Goal: Task Accomplishment & Management: Manage account settings

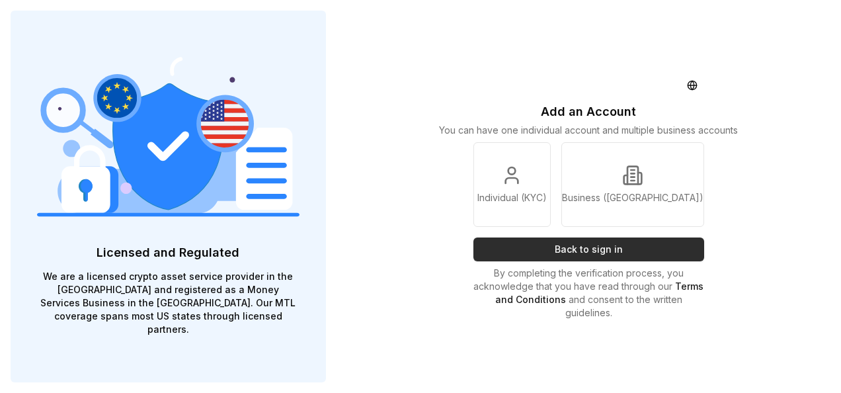
click at [610, 252] on button "Back to sign in" at bounding box center [588, 249] width 231 height 24
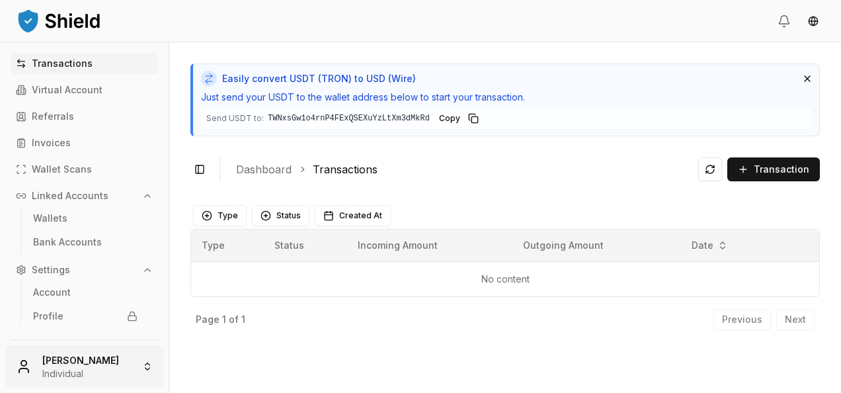
click at [98, 362] on html "Transactions Virtual Account Referrals Invoices Wallet Scans Linked Accounts Wa…" at bounding box center [420, 196] width 841 height 393
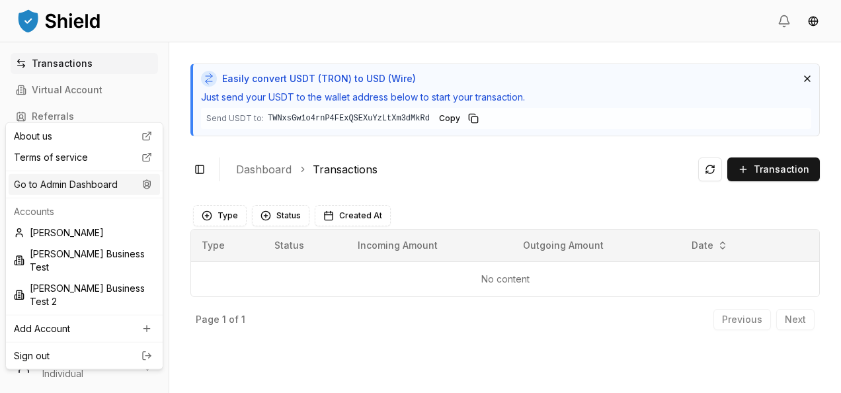
click at [104, 192] on div "Go to Admin Dashboard" at bounding box center [84, 184] width 151 height 21
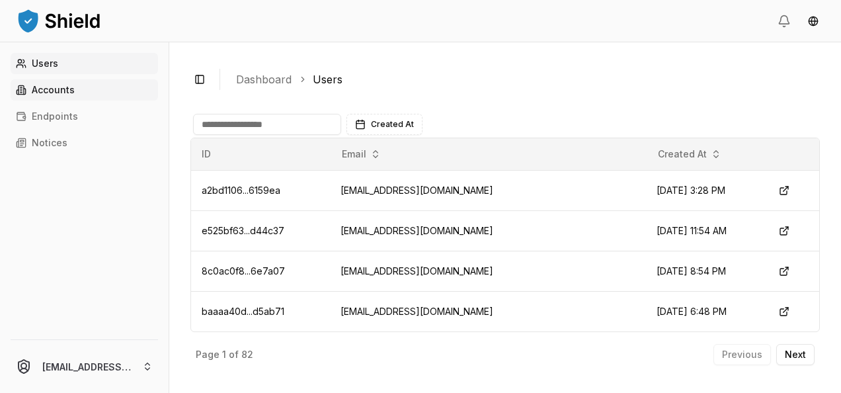
click at [83, 87] on link "Accounts" at bounding box center [84, 89] width 147 height 21
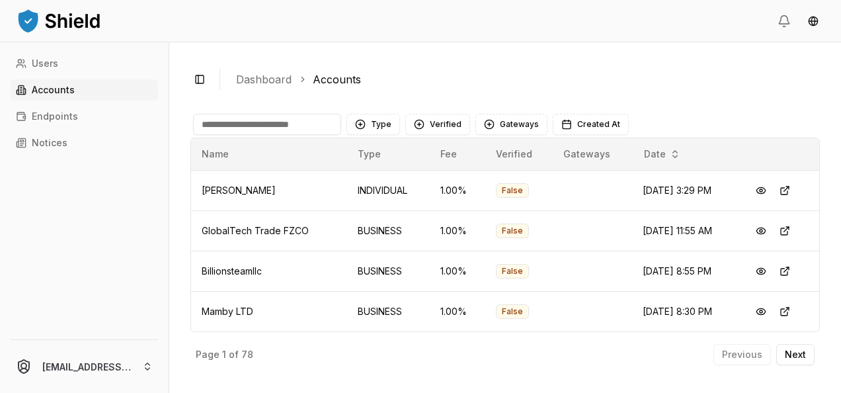
click at [267, 123] on input at bounding box center [267, 124] width 148 height 21
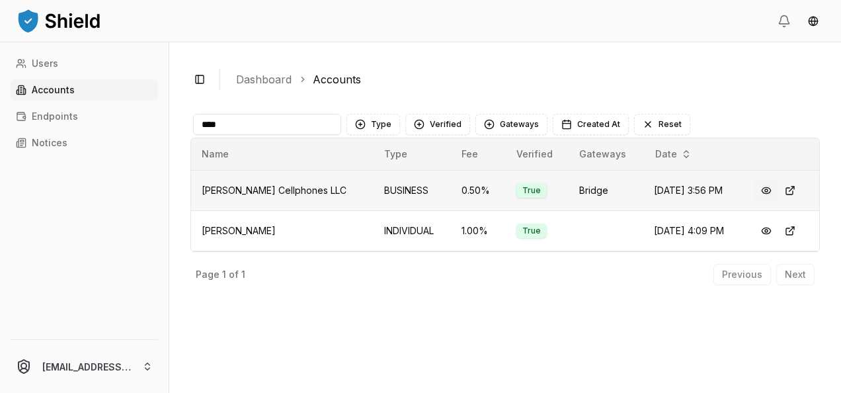
type input "****"
click at [757, 189] on button at bounding box center [766, 190] width 24 height 24
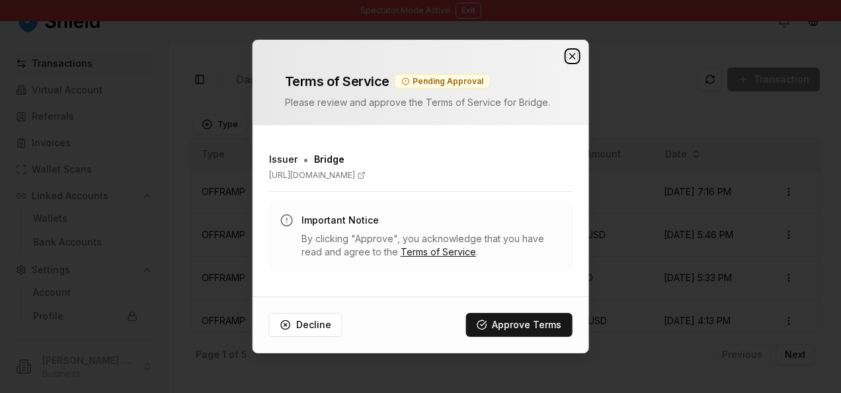
click at [570, 57] on icon "button" at bounding box center [572, 56] width 11 height 11
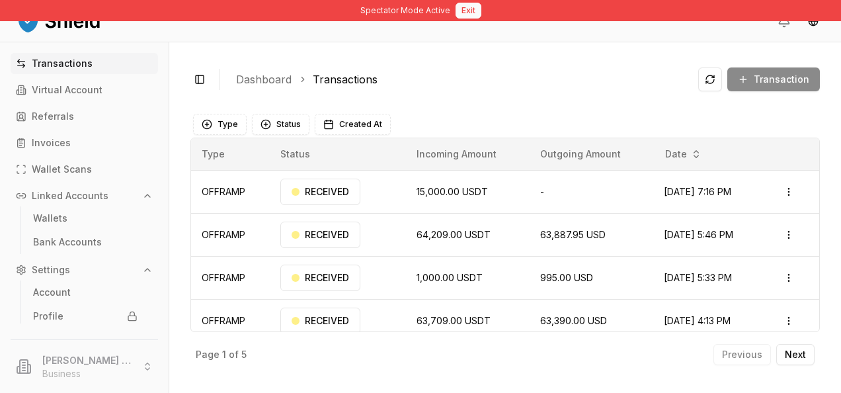
click at [476, 9] on button "Exit" at bounding box center [468, 11] width 26 height 16
